Goal: Navigation & Orientation: Find specific page/section

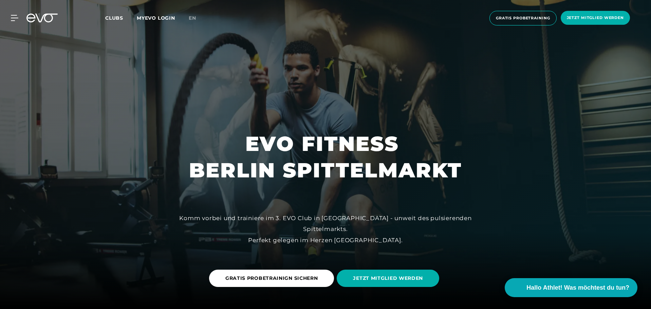
click at [109, 18] on span "Clubs" at bounding box center [114, 18] width 18 height 6
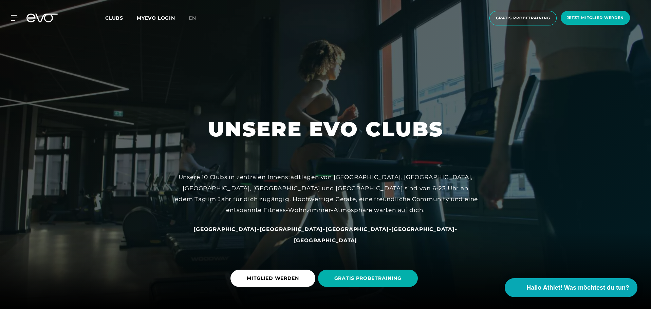
click at [8, 12] on div "MyEVO Login Über EVO Mitgliedschaften Probetraining TAGESPASS EVO Studios [GEOG…" at bounding box center [325, 17] width 648 height 25
click at [13, 17] on icon at bounding box center [14, 18] width 7 height 6
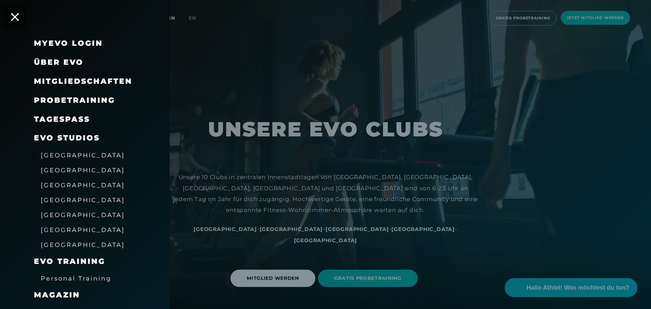
click at [61, 138] on span "EVO Studios" at bounding box center [67, 137] width 66 height 9
click at [60, 165] on div "[GEOGRAPHIC_DATA]" at bounding box center [83, 170] width 84 height 11
click at [58, 171] on span "[GEOGRAPHIC_DATA]" at bounding box center [83, 170] width 84 height 7
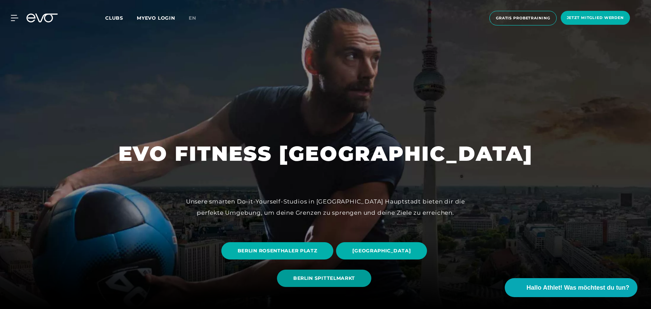
click at [322, 283] on span "BERLIN SPITTELMARKT" at bounding box center [324, 278] width 94 height 17
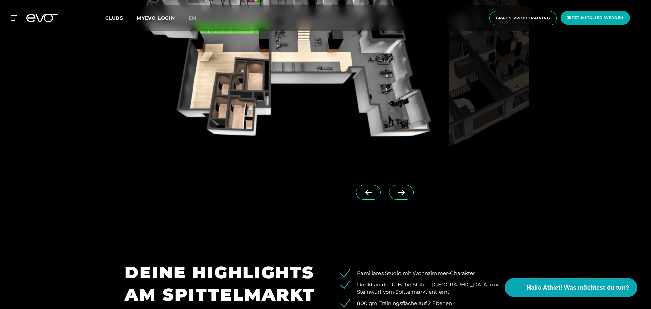
scroll to position [747, 0]
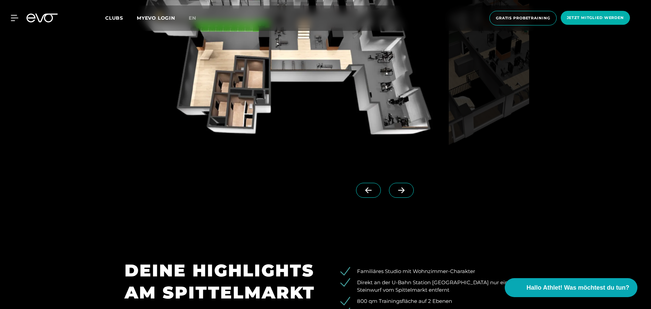
click at [391, 186] on span at bounding box center [401, 190] width 25 height 15
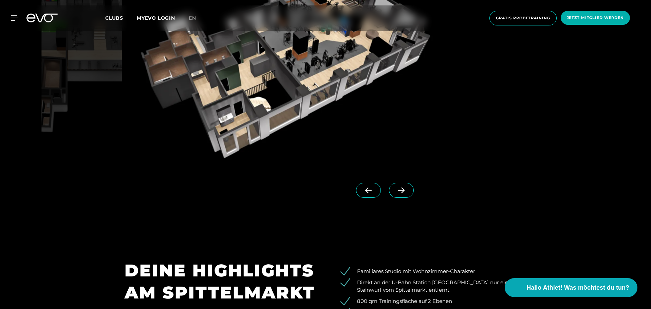
click at [396, 191] on icon at bounding box center [402, 190] width 12 height 6
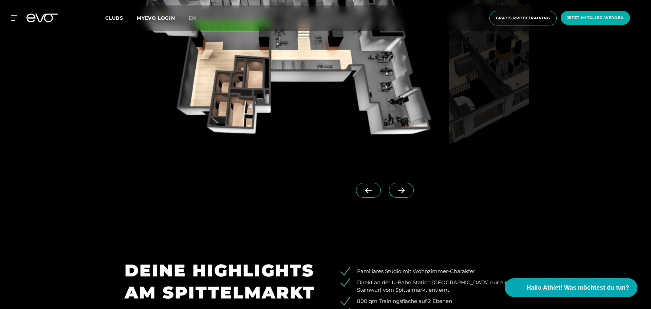
scroll to position [645, 0]
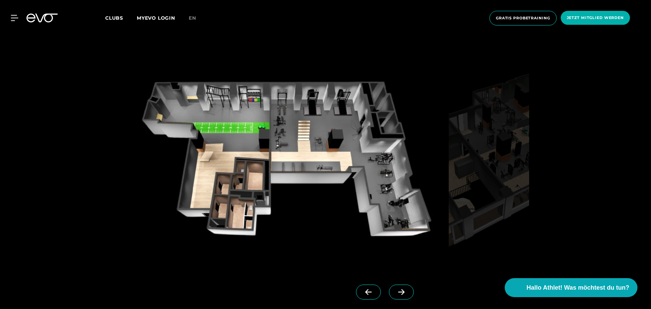
click at [399, 290] on span at bounding box center [401, 292] width 25 height 15
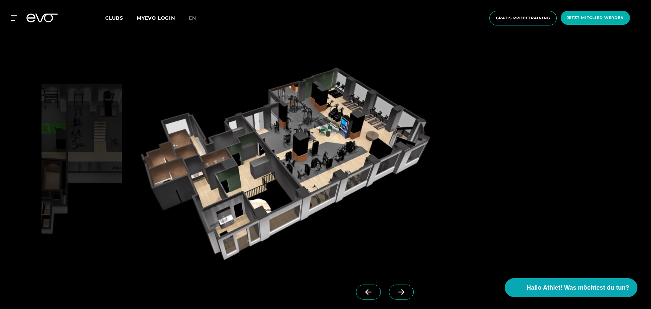
click at [400, 292] on span at bounding box center [401, 292] width 25 height 15
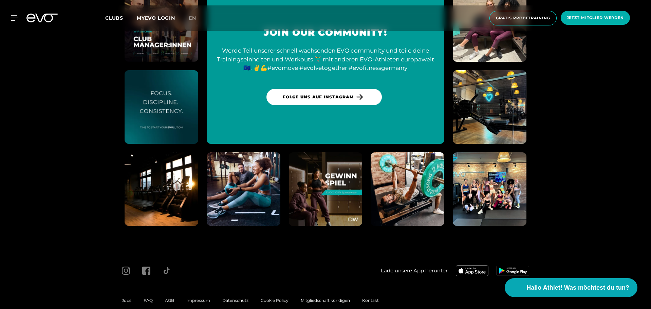
scroll to position [3187, 0]
